Goal: Task Accomplishment & Management: Use online tool/utility

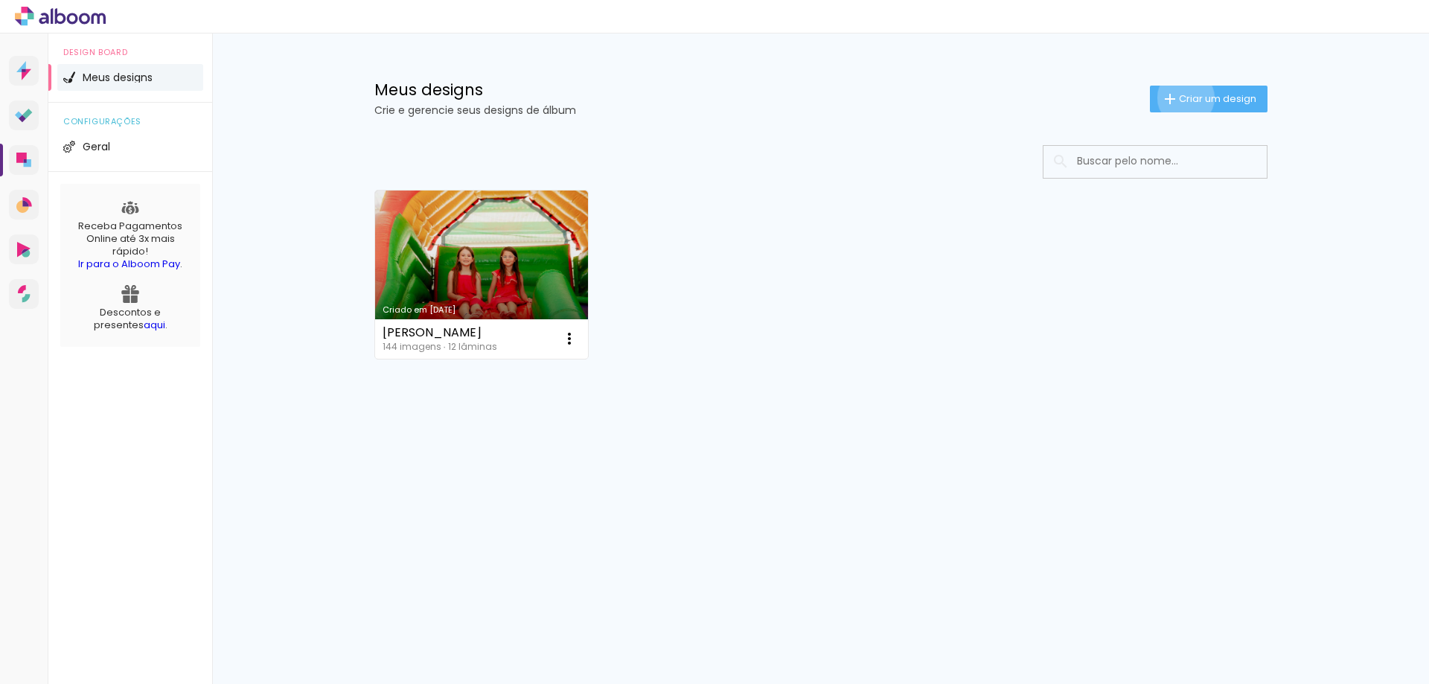
click at [1183, 100] on span "Criar um design" at bounding box center [1217, 99] width 77 height 10
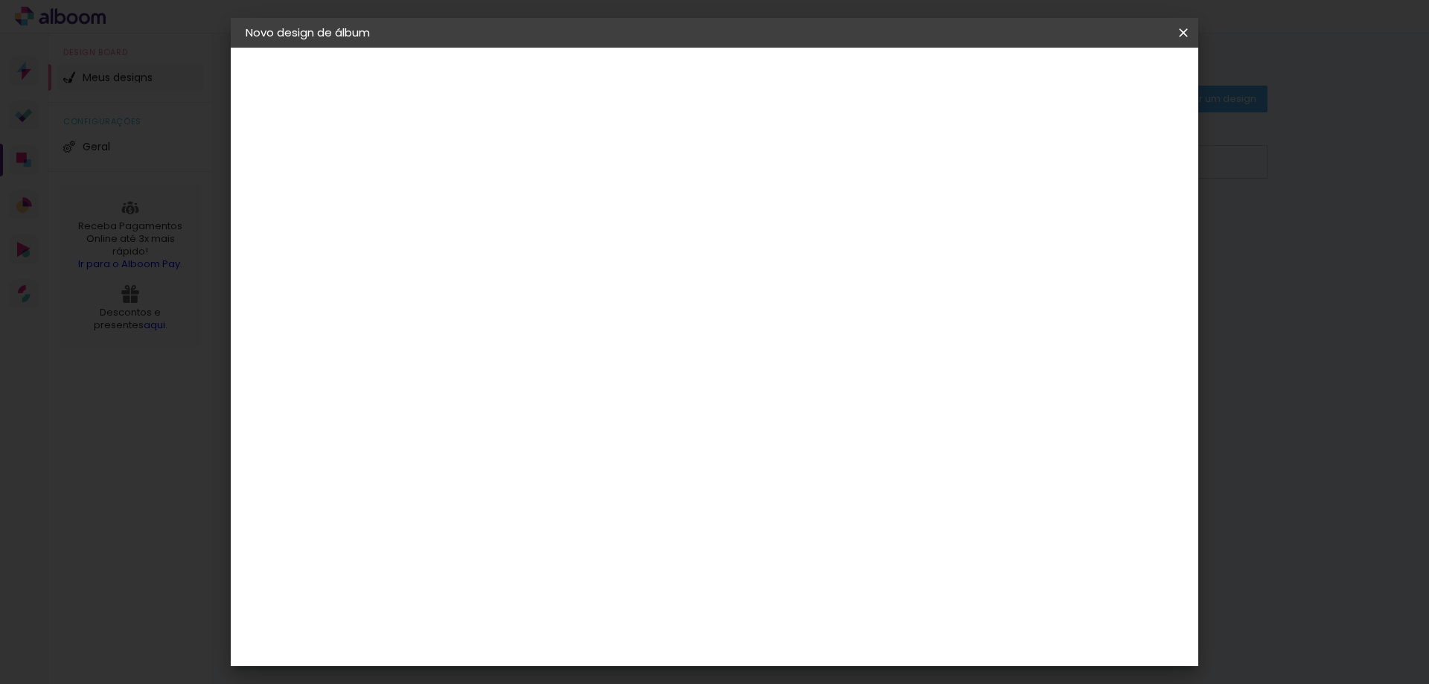
click at [489, 200] on input at bounding box center [489, 199] width 0 height 23
type input "20X30 REVISTA"
click at [0, 0] on slot "Avançar" at bounding box center [0, 0] width 0 height 0
click at [502, 286] on input at bounding box center [527, 283] width 150 height 19
type input "E"
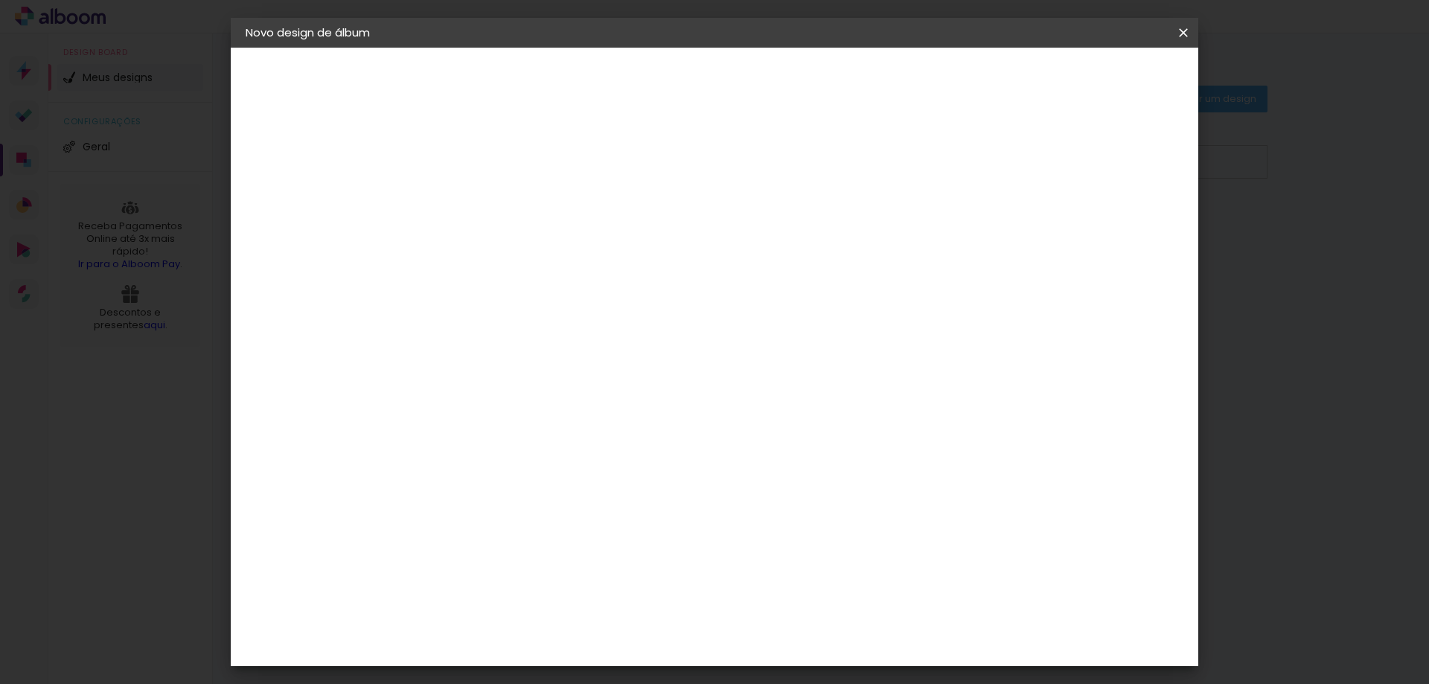
type input "TI"
type paper-input "TI"
click at [527, 453] on div "Ticcolor" at bounding box center [503, 459] width 48 height 12
click at [0, 0] on slot "Avançar" at bounding box center [0, 0] width 0 height 0
click at [547, 248] on input "text" at bounding box center [518, 259] width 58 height 23
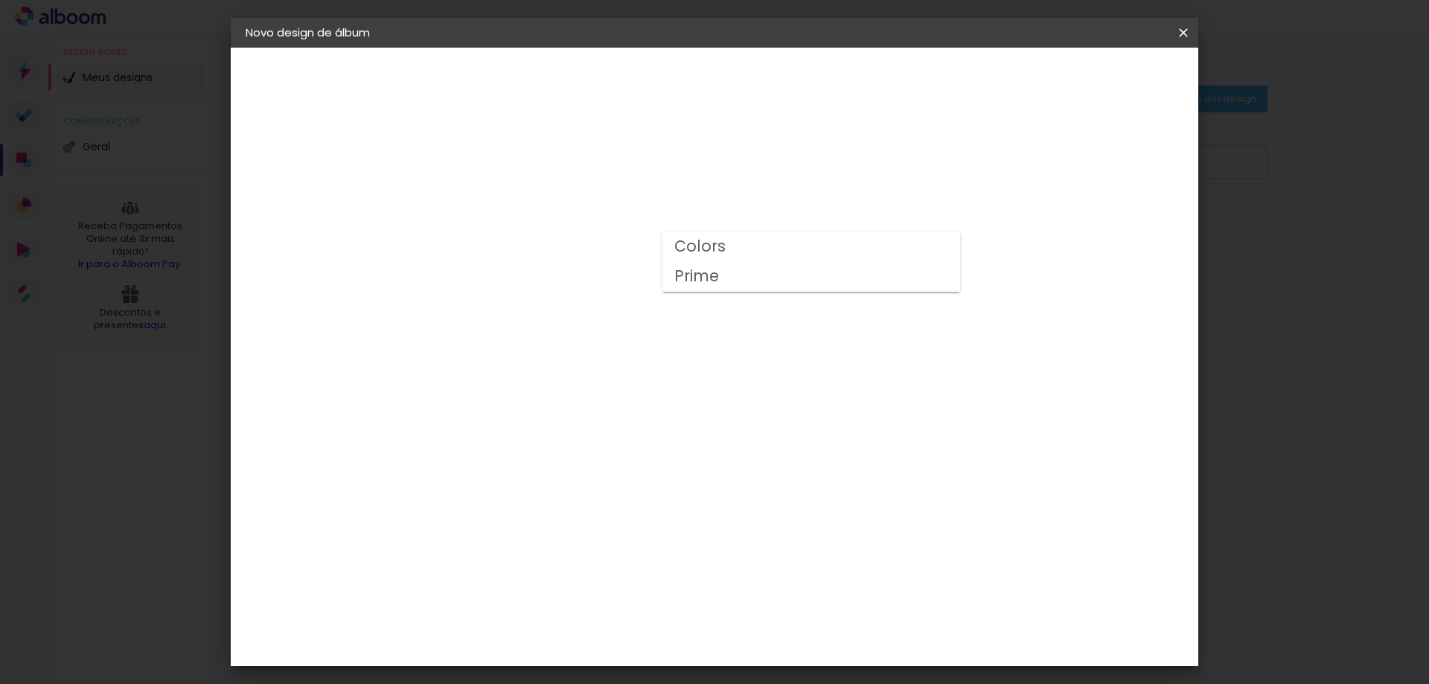
type input "Prime"
click at [0, 0] on slot "Avançar" at bounding box center [0, 0] width 0 height 0
click at [495, 170] on div at bounding box center [489, 170] width 75 height 1
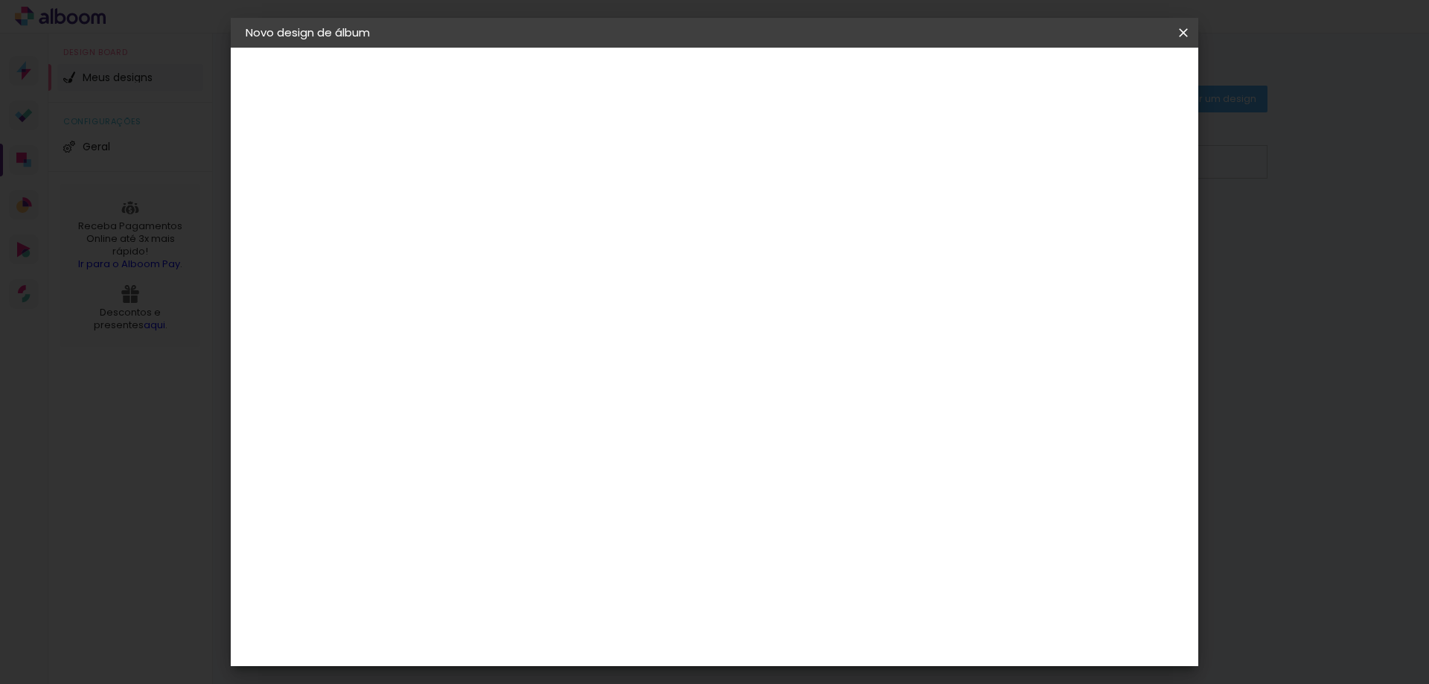
type input "1"
type paper-input "1"
click at [494, 166] on input "1" at bounding box center [477, 160] width 51 height 19
type paper-checkbox "on"
click at [878, 161] on div at bounding box center [870, 160] width 13 height 13
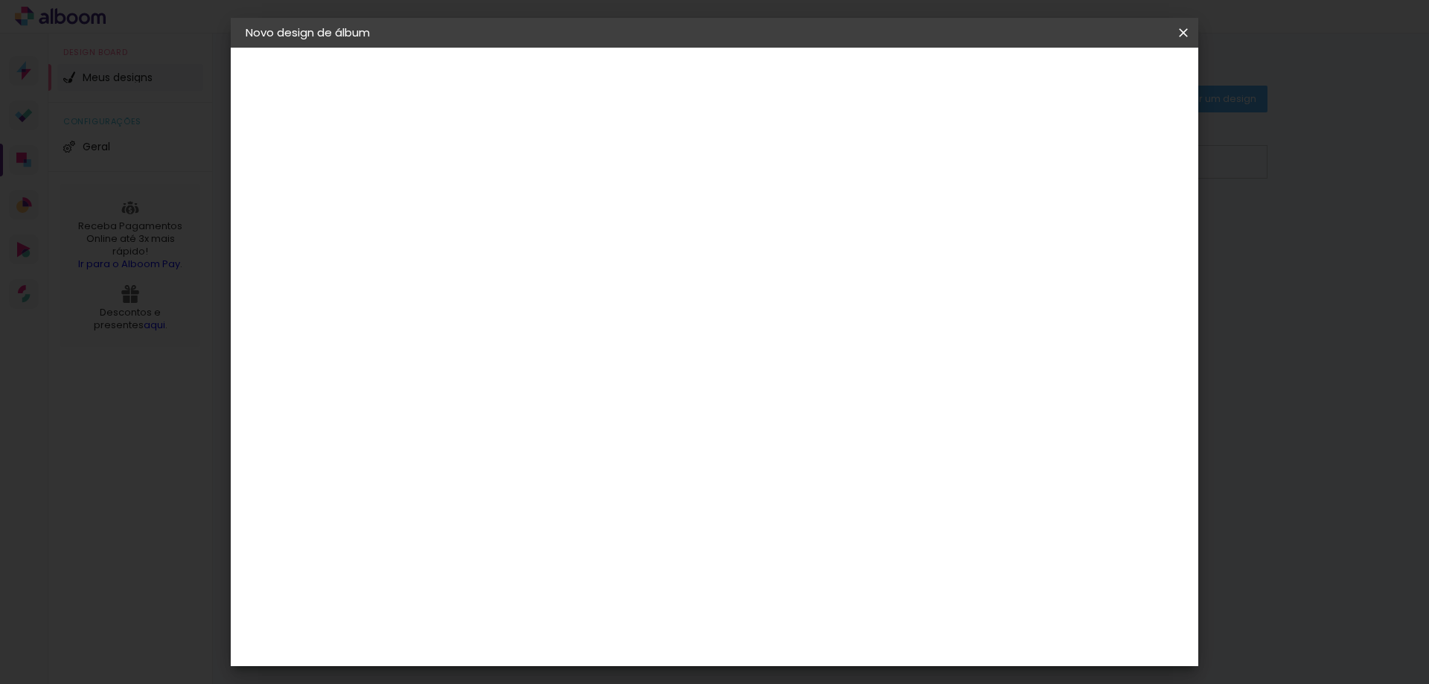
click at [878, 163] on div at bounding box center [870, 160] width 13 height 13
click at [977, 170] on div "mm Mostrar sangria" at bounding box center [712, 161] width 530 height 34
click at [962, 80] on span "Iniciar design" at bounding box center [928, 79] width 68 height 10
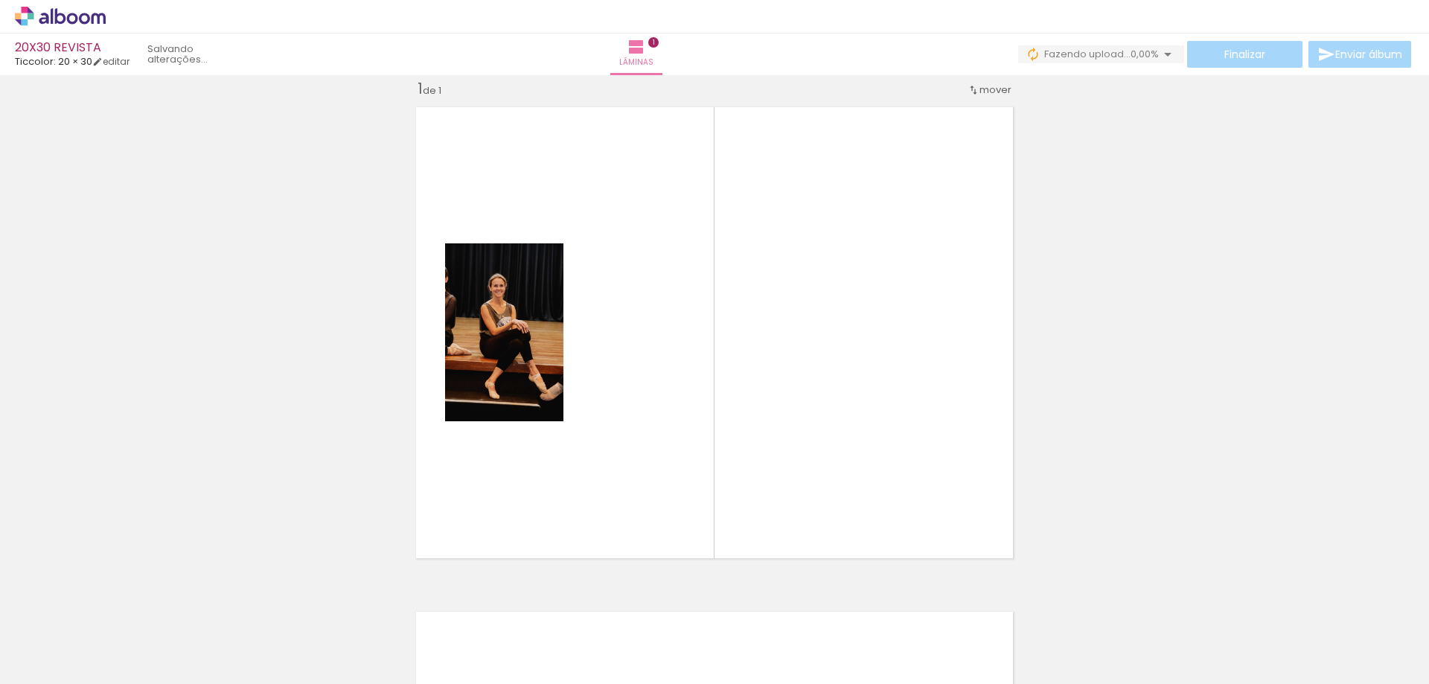
scroll to position [19, 0]
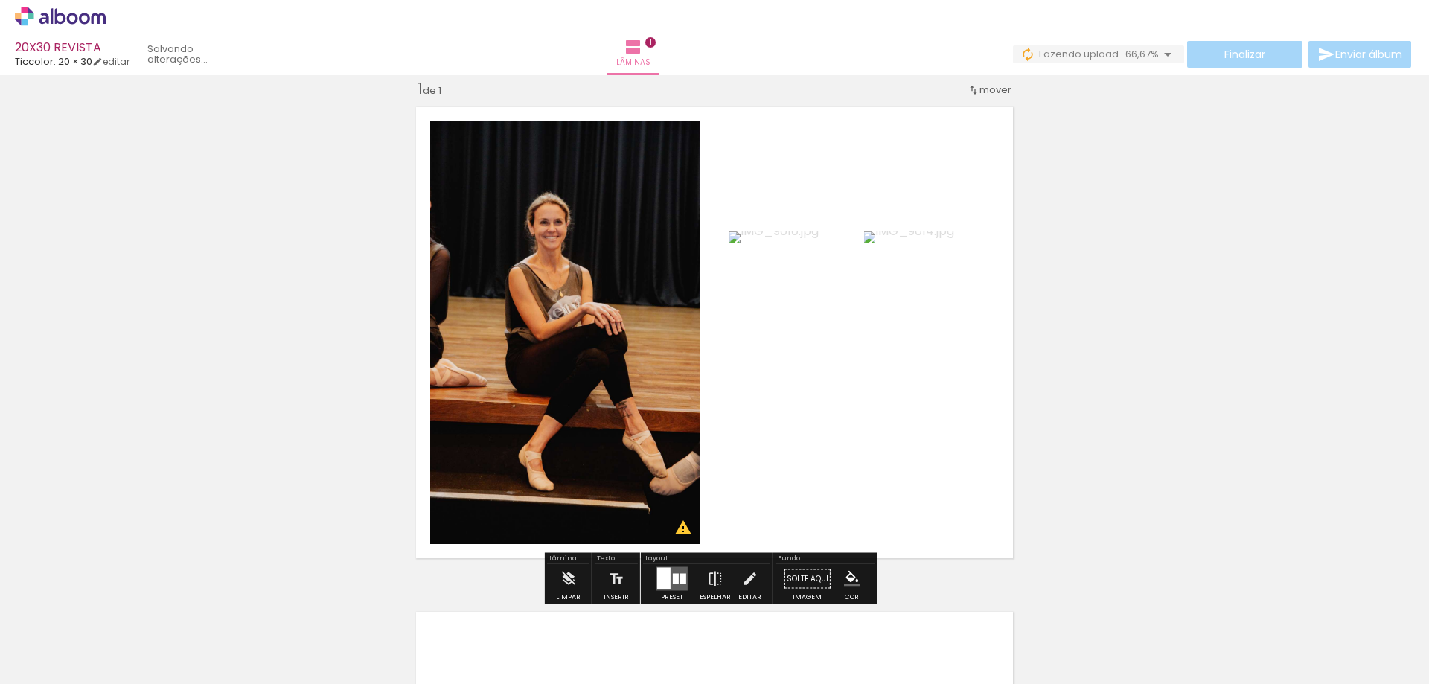
click at [631, 339] on div at bounding box center [565, 332] width 282 height 423
